Goal: Go to known website: Access a specific website the user already knows

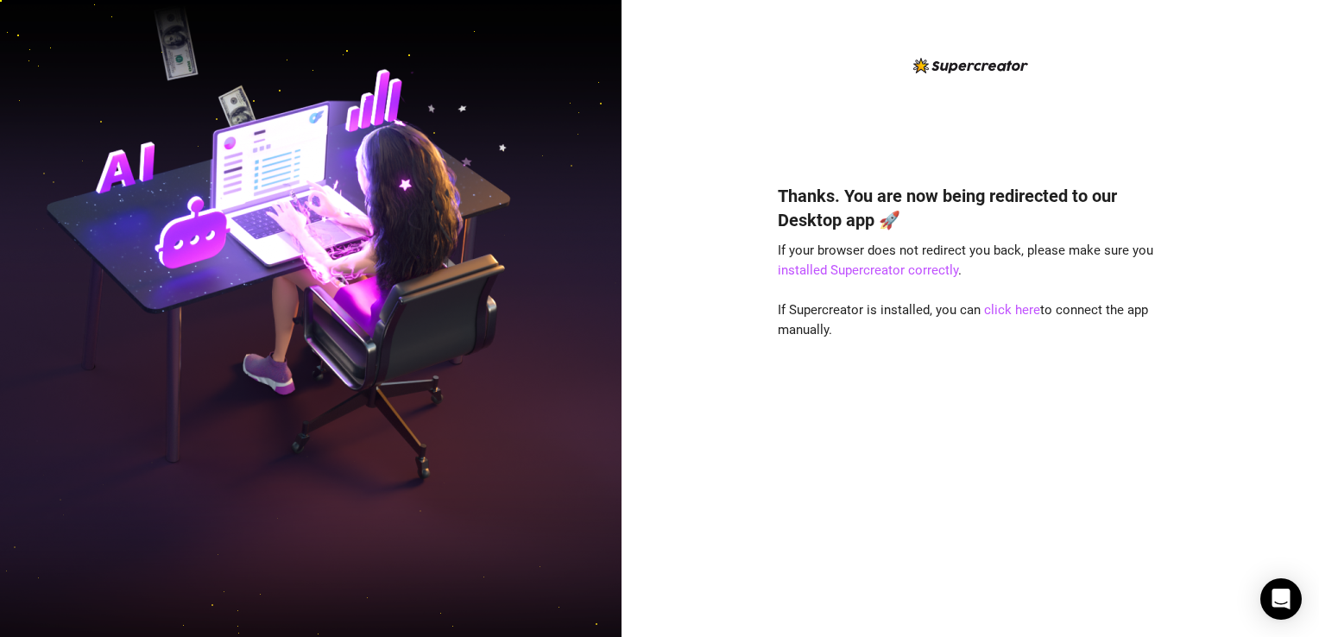
click at [744, 607] on div "Thanks. You are now being redirected to our Desktop app 🚀 If your browser does …" at bounding box center [969, 318] width 697 height 637
drag, startPoint x: 800, startPoint y: 633, endPoint x: 874, endPoint y: 598, distance: 82.2
click at [874, 598] on div "Thanks. You are now being redirected to our Desktop app 🚀 If your browser does …" at bounding box center [970, 385] width 385 height 449
click at [841, 90] on div "Thanks. You are now being redirected to our Desktop app 🚀 If your browser does …" at bounding box center [970, 332] width 385 height 554
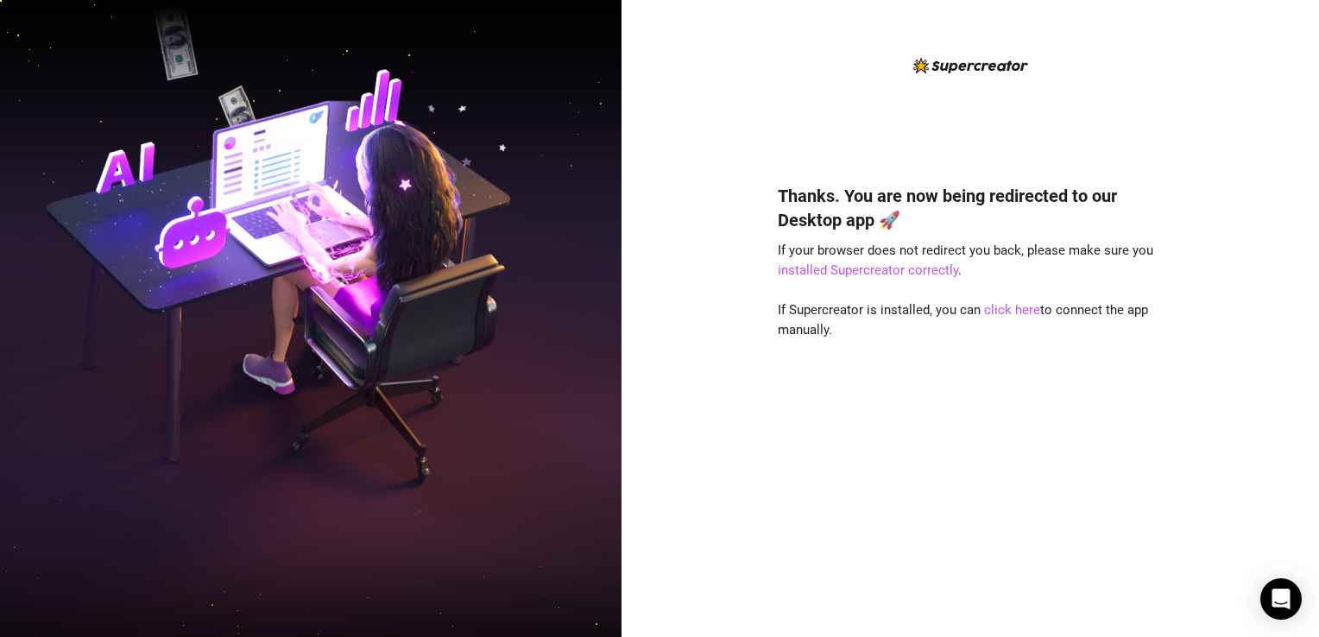
click at [810, 90] on div "Thanks. You are now being redirected to our Desktop app 🚀 If your browser does …" at bounding box center [970, 332] width 385 height 554
click at [915, 40] on div "Thanks. You are now being redirected to our Desktop app 🚀 If your browser does …" at bounding box center [969, 318] width 697 height 637
